Goal: Transaction & Acquisition: Purchase product/service

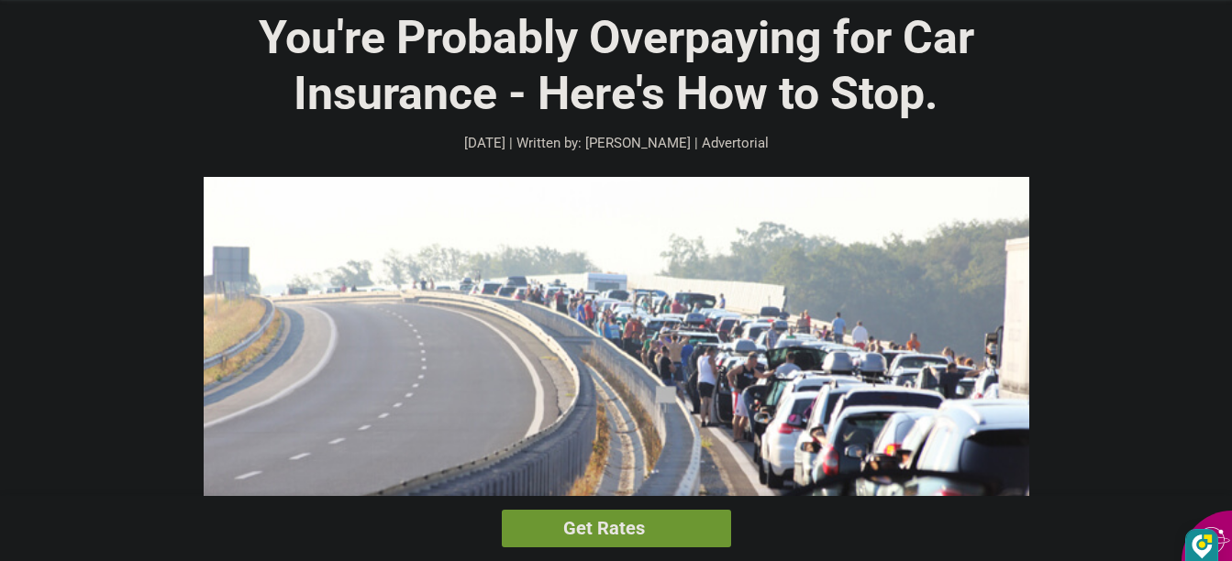
scroll to position [92, 0]
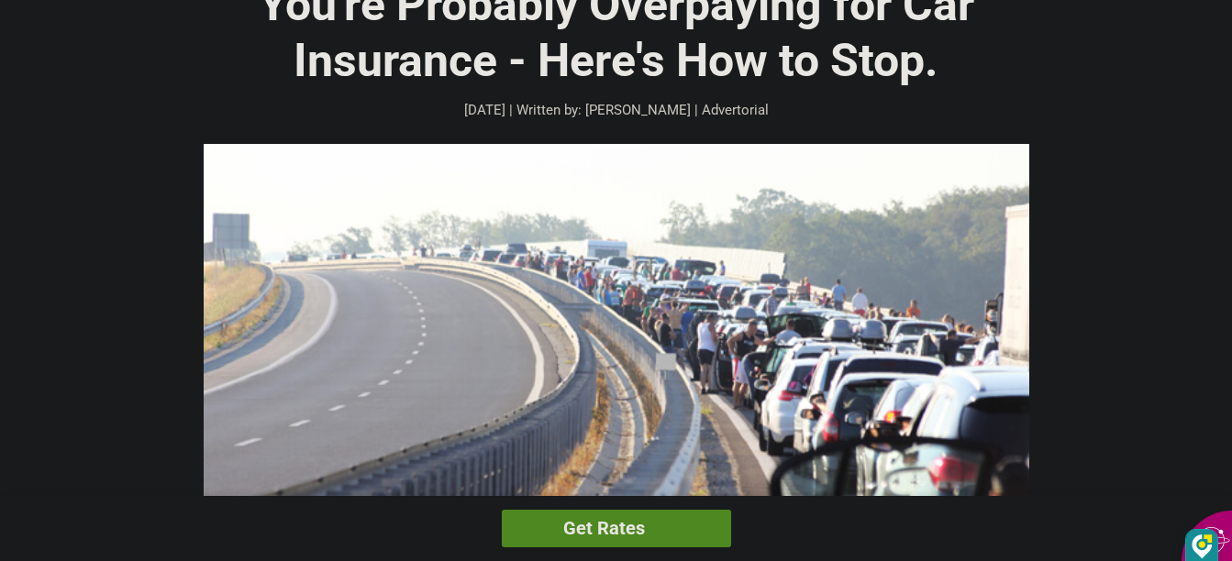
click at [589, 531] on link "Get Rates" at bounding box center [616, 529] width 229 height 38
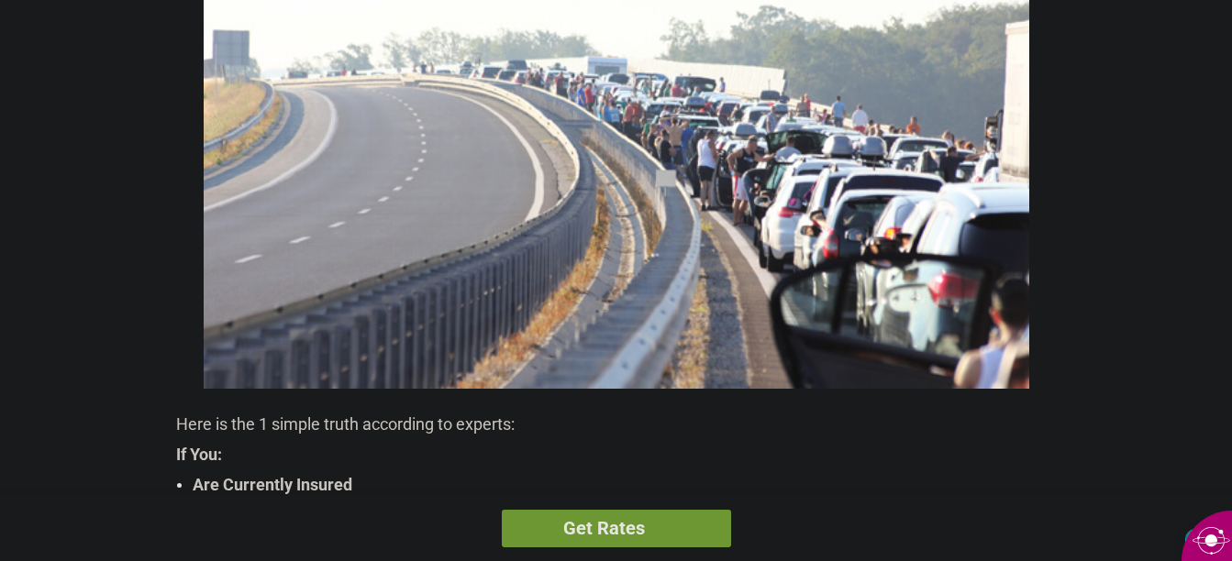
scroll to position [367, 0]
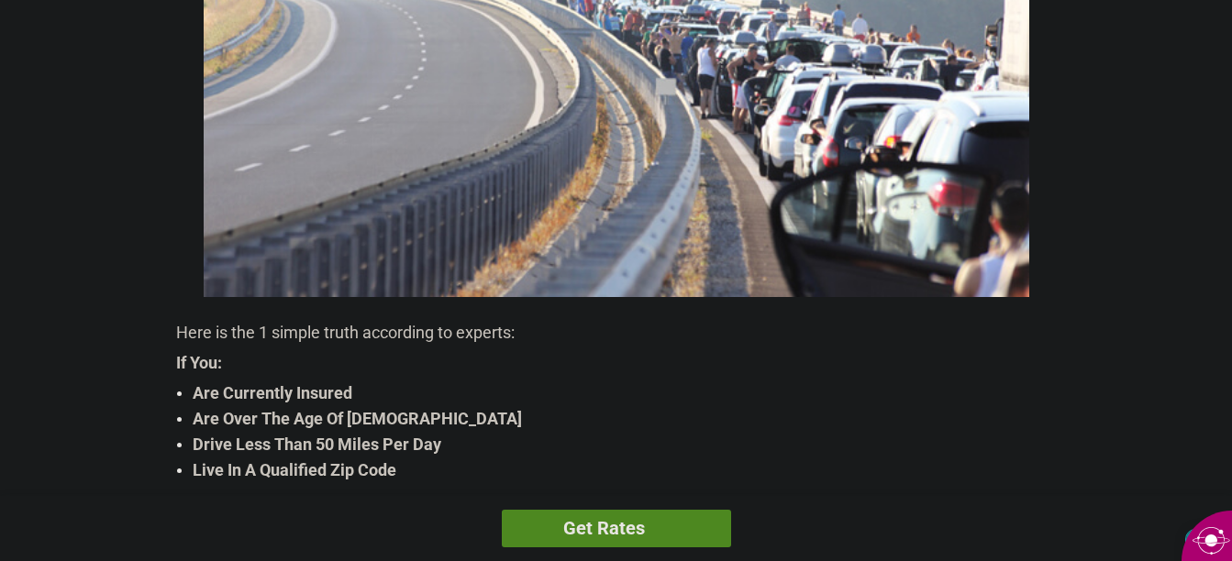
click at [670, 517] on link "Get Rates" at bounding box center [616, 529] width 229 height 38
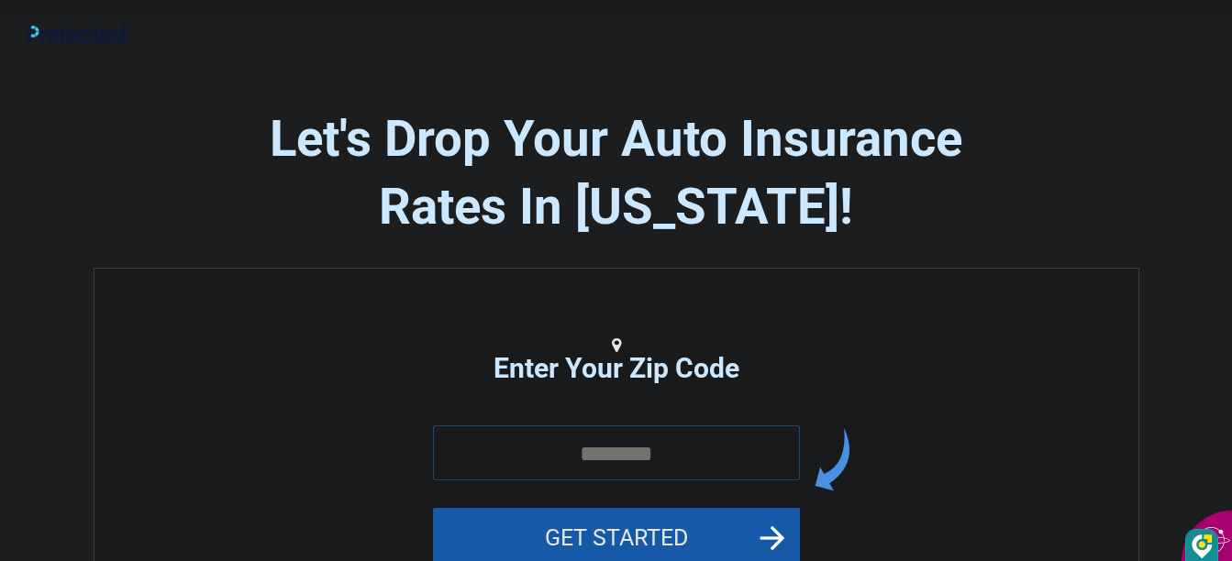
click at [522, 447] on input "tel" at bounding box center [616, 452] width 367 height 55
type input "*****"
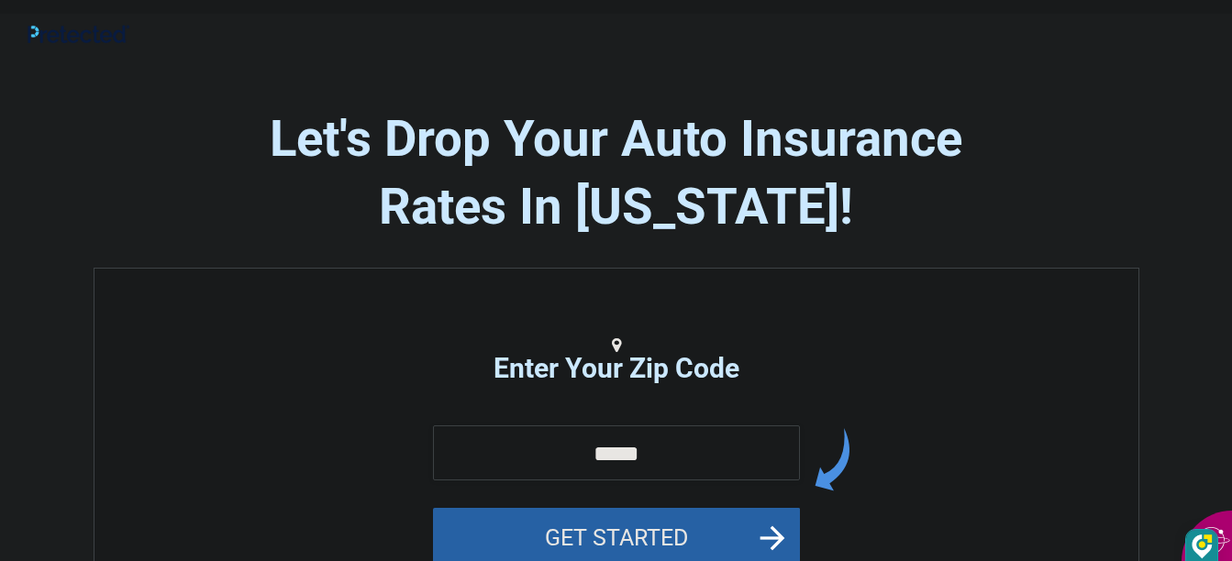
click at [649, 525] on button "GET STARTED" at bounding box center [616, 538] width 367 height 60
